Goal: Task Accomplishment & Management: Use online tool/utility

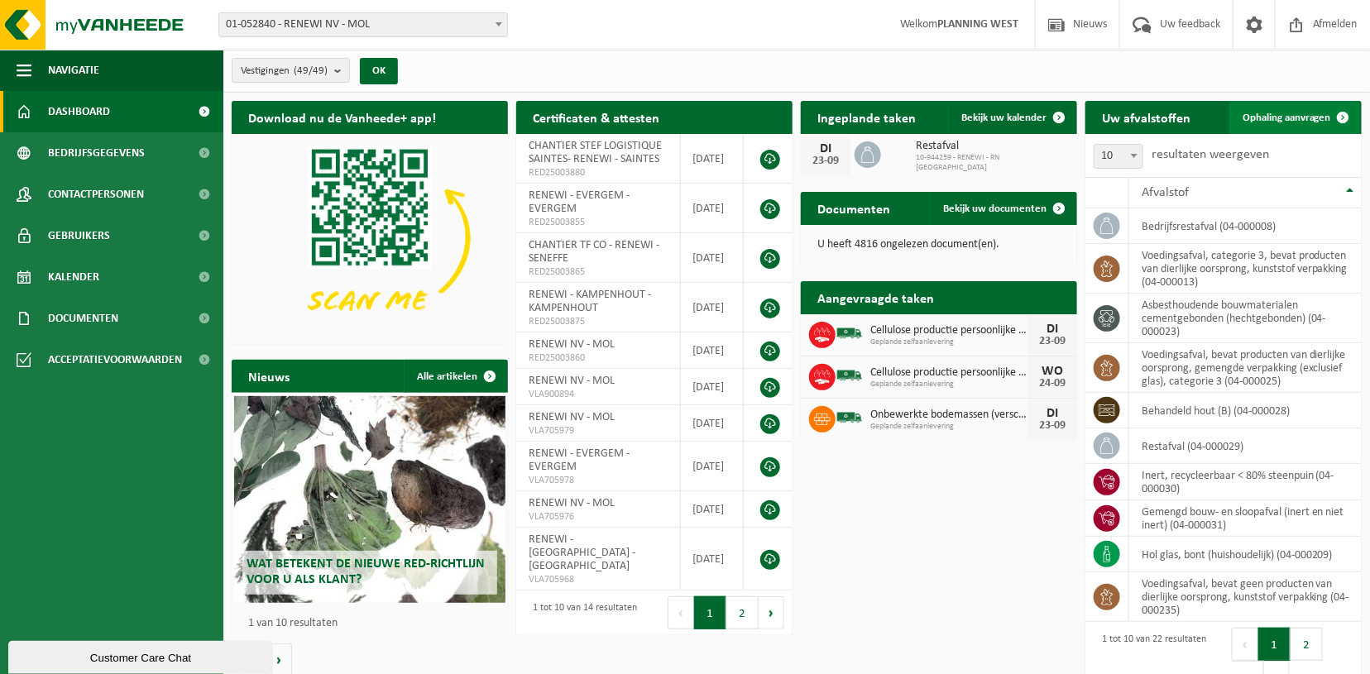
click at [1275, 117] on span "Ophaling aanvragen" at bounding box center [1286, 117] width 88 height 11
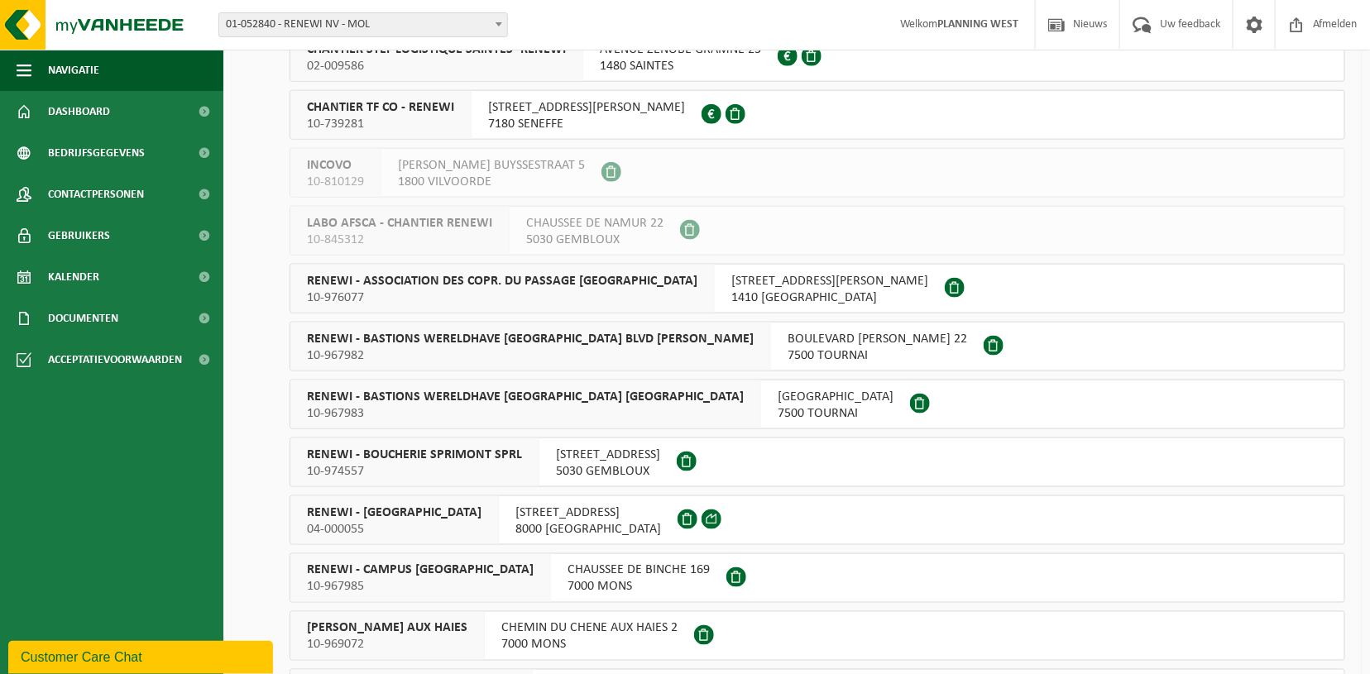
scroll to position [767, 0]
click at [403, 523] on span "04-000055" at bounding box center [394, 528] width 174 height 17
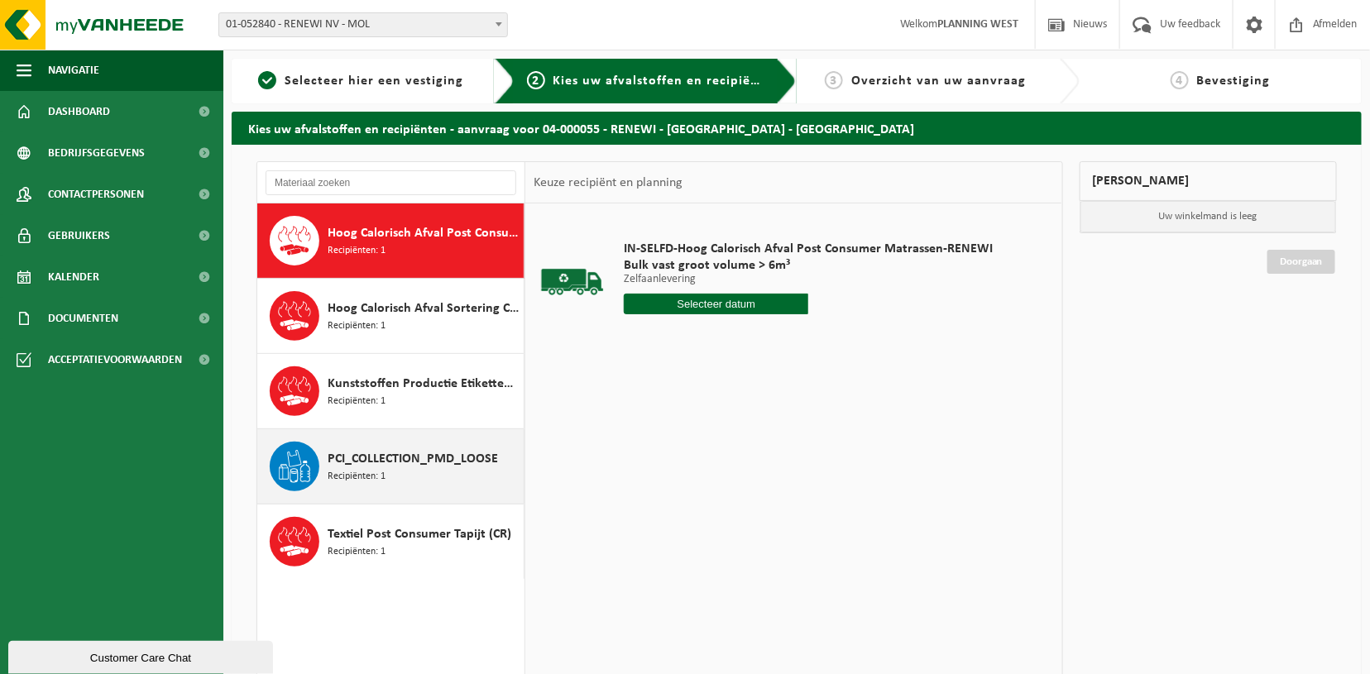
click at [411, 456] on span "PCI_COLLECTION_PMD_LOOSE" at bounding box center [412, 459] width 170 height 20
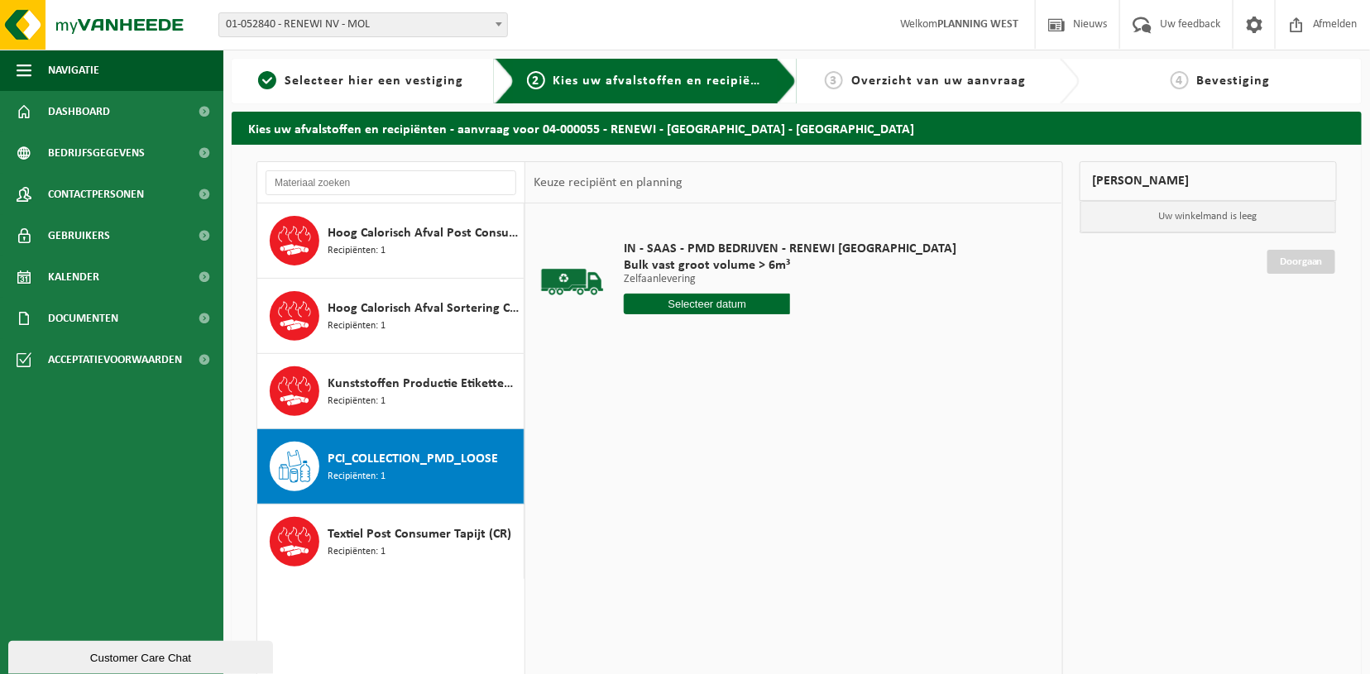
click at [696, 301] on input "text" at bounding box center [707, 304] width 166 height 21
click at [642, 484] on div "22" at bounding box center [639, 477] width 29 height 26
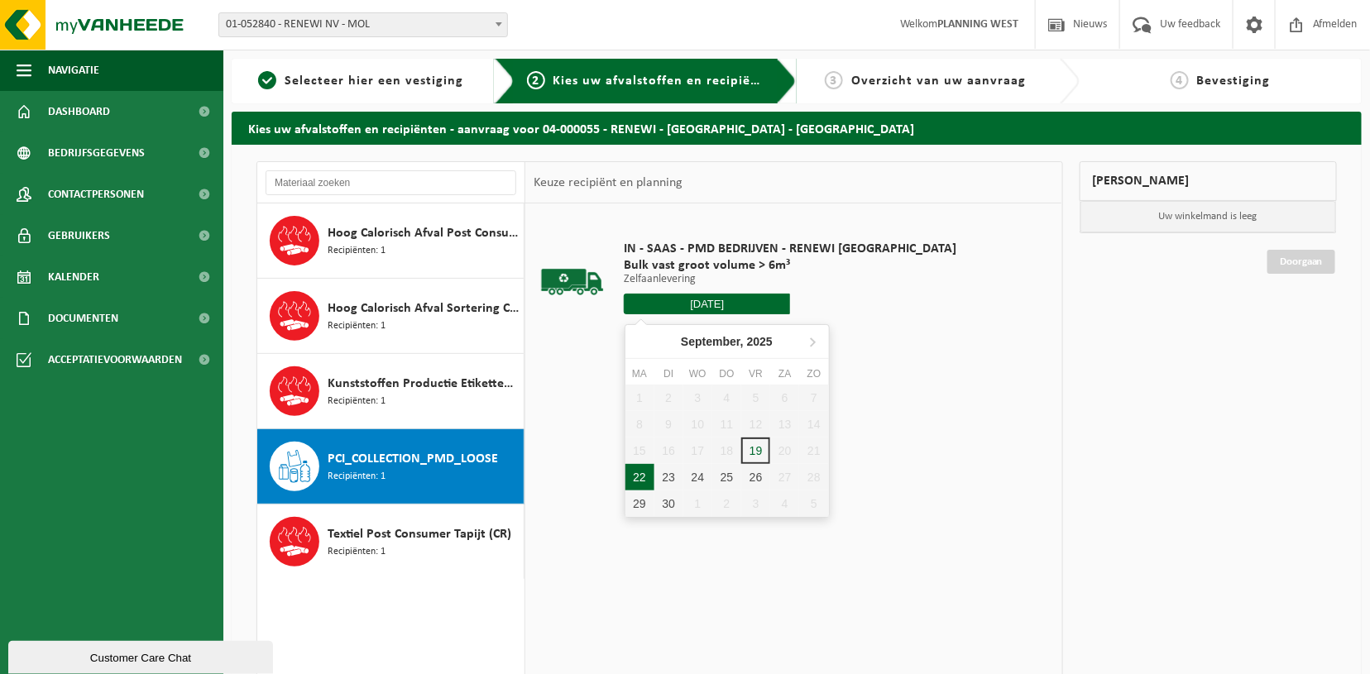
type input "Van 2025-09-22"
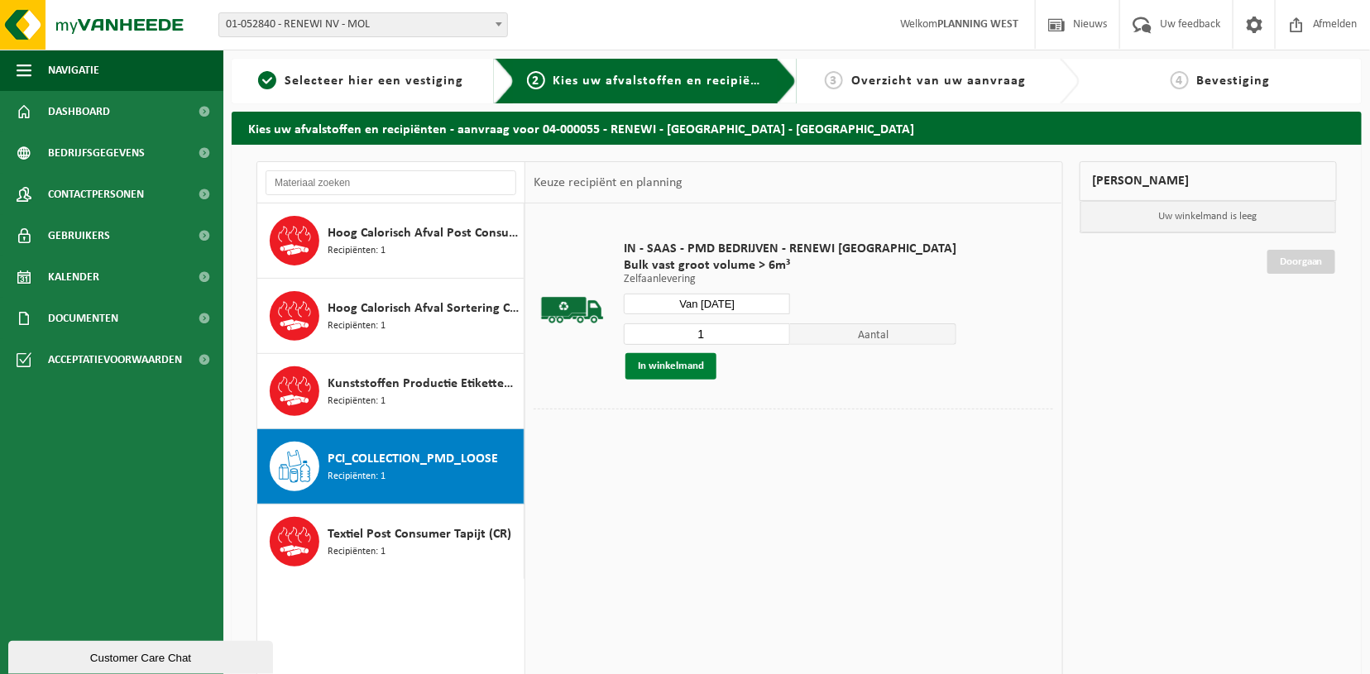
click at [650, 372] on button "In winkelmand" at bounding box center [670, 366] width 91 height 26
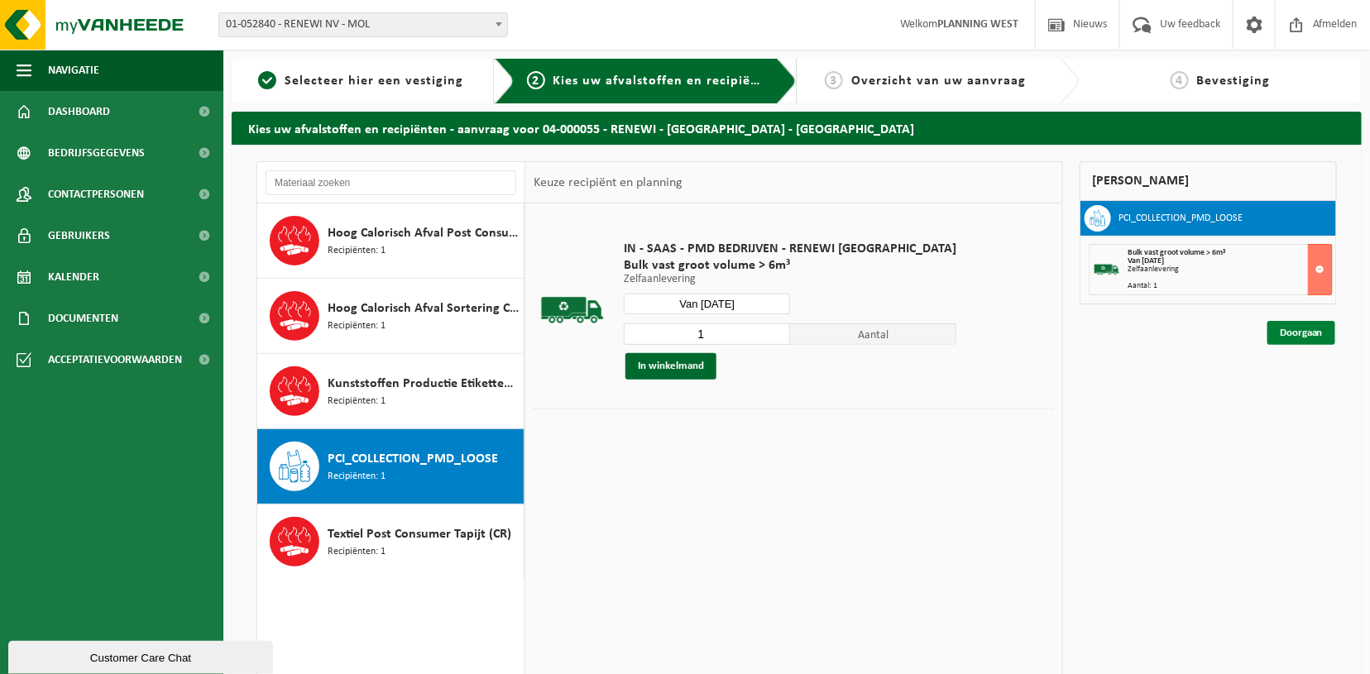
click at [1319, 332] on link "Doorgaan" at bounding box center [1301, 333] width 68 height 24
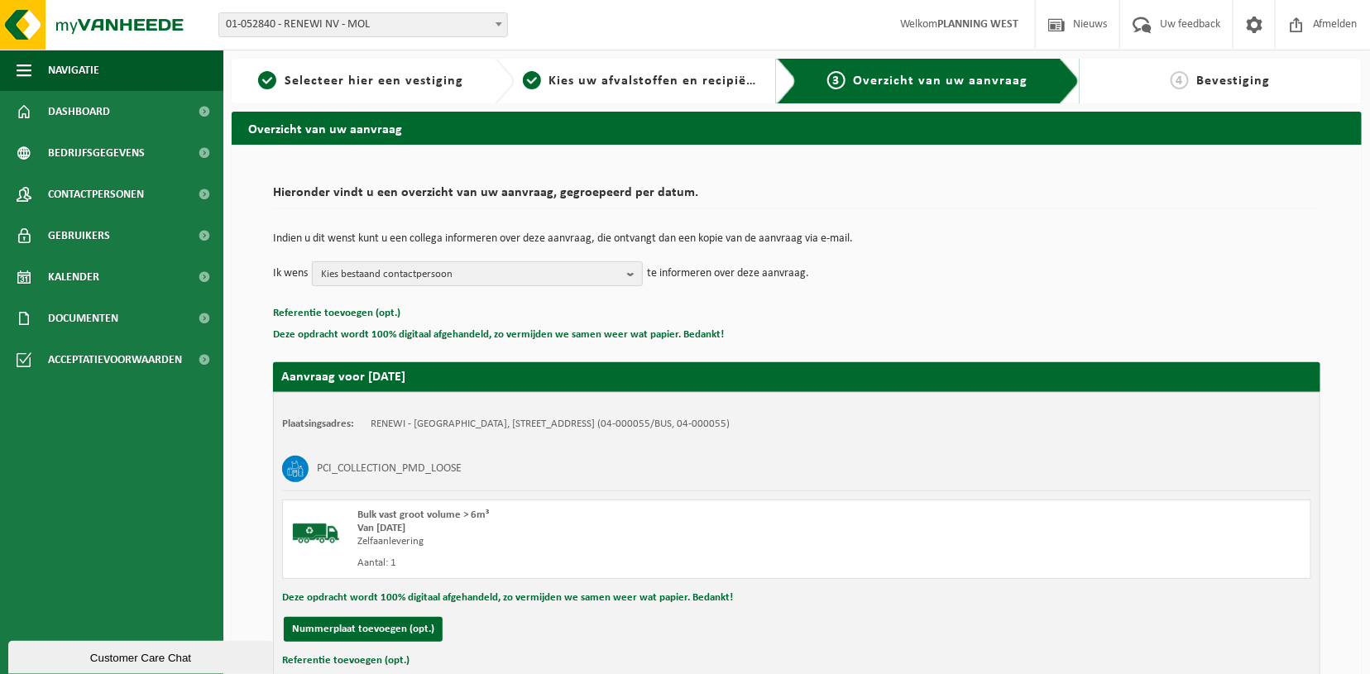
click at [455, 270] on span "Kies bestaand contactpersoon" at bounding box center [470, 274] width 299 height 25
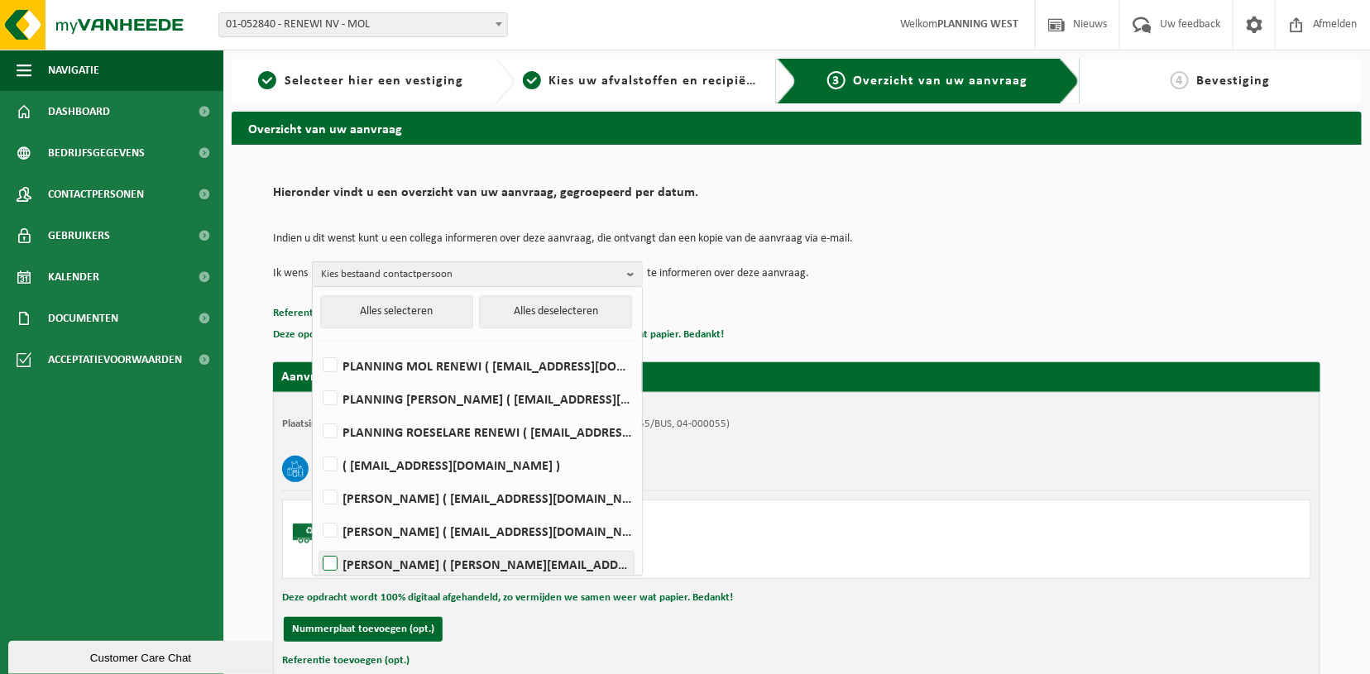
click at [324, 566] on label "NATHALIE CABEKE ( nathalie.cabeke@renewi.com )" at bounding box center [476, 564] width 314 height 25
click at [317, 543] on input "NATHALIE CABEKE ( nathalie.cabeke@renewi.com )" at bounding box center [316, 543] width 1 height 1
checkbox input "true"
click at [838, 338] on p "Deze opdracht wordt 100% digitaal afgehandeld, zo vermijden we samen weer wat p…" at bounding box center [796, 335] width 1047 height 22
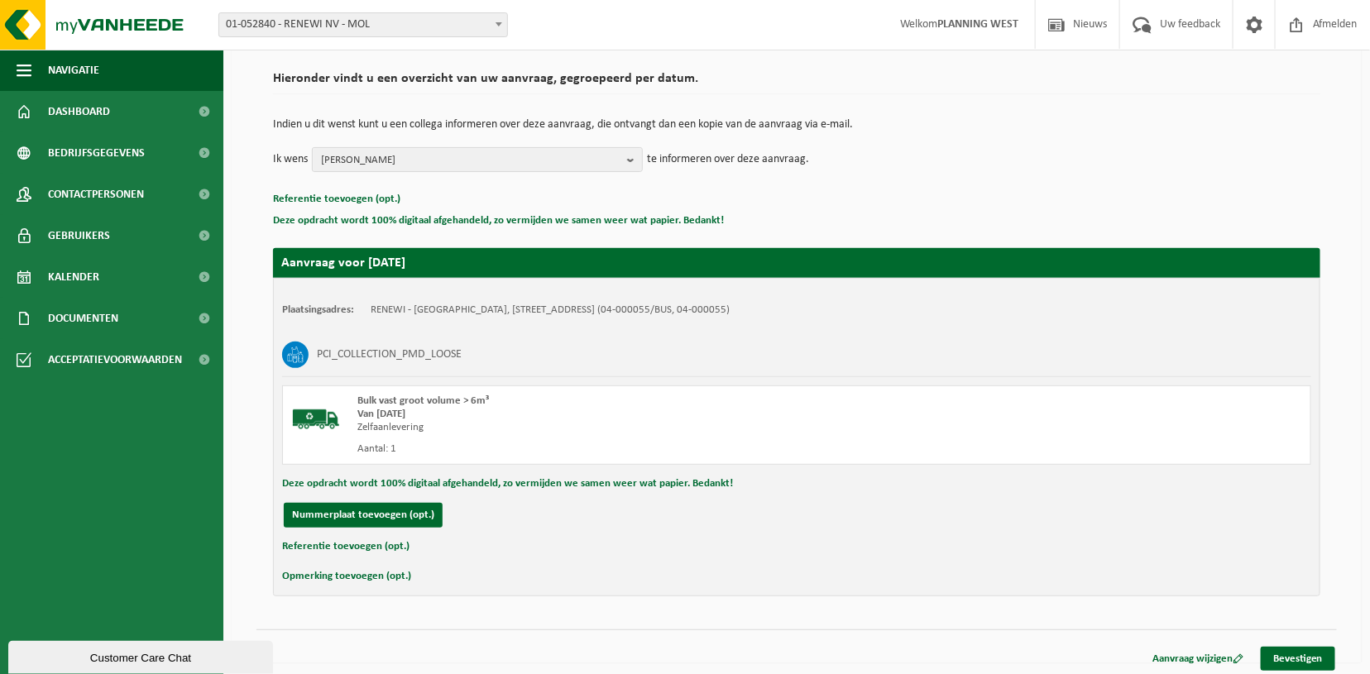
scroll to position [119, 0]
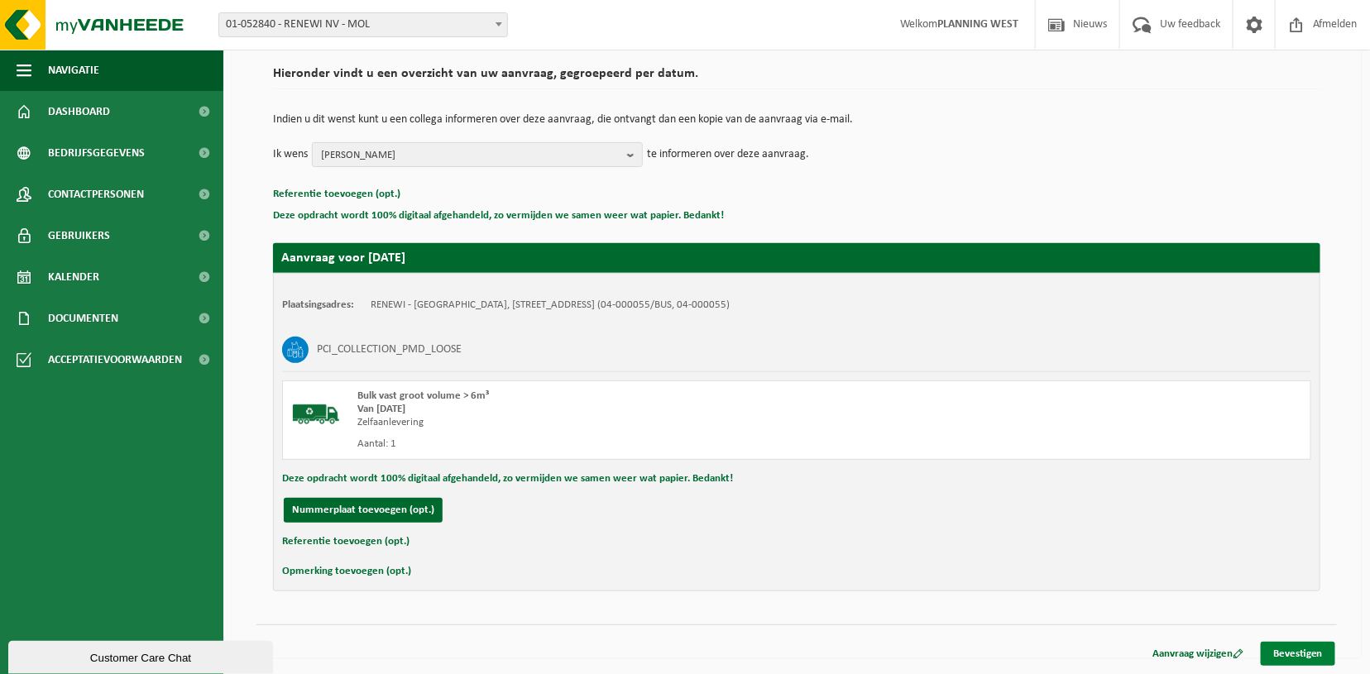
click at [1285, 647] on link "Bevestigen" at bounding box center [1297, 654] width 74 height 24
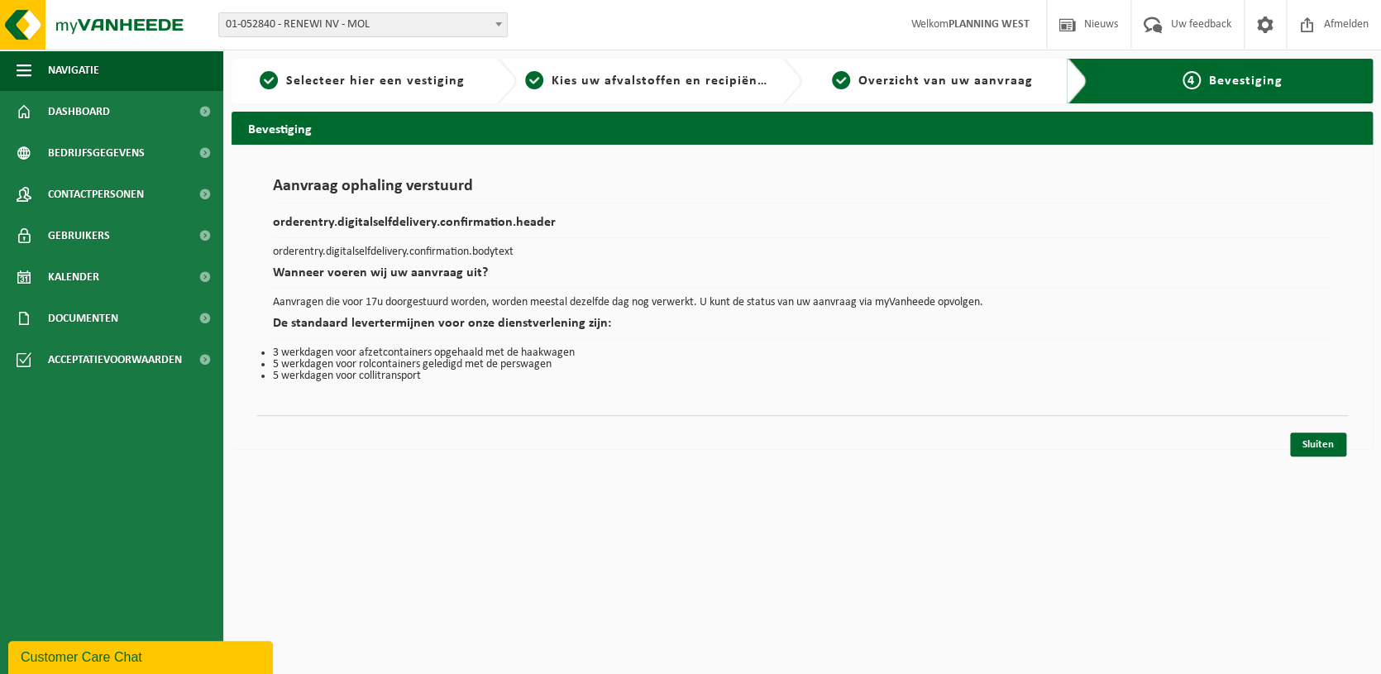
click at [1339, 428] on div "Sluiten" at bounding box center [802, 423] width 1092 height 17
click at [1334, 440] on link "Sluiten" at bounding box center [1318, 445] width 56 height 24
